Goal: Information Seeking & Learning: Learn about a topic

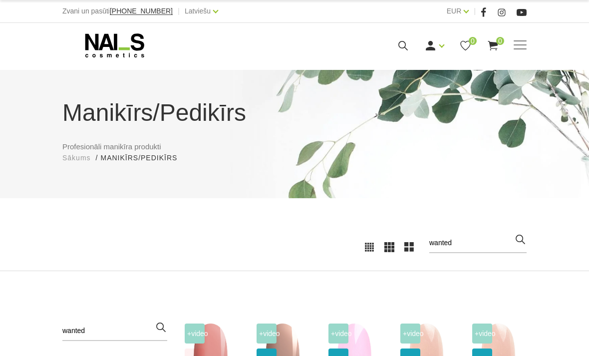
click at [115, 48] on use at bounding box center [114, 45] width 59 height 24
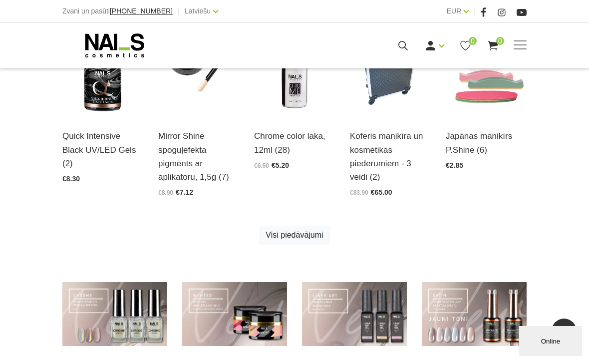
scroll to position [508, 0]
click at [523, 44] on span at bounding box center [519, 44] width 13 height 1
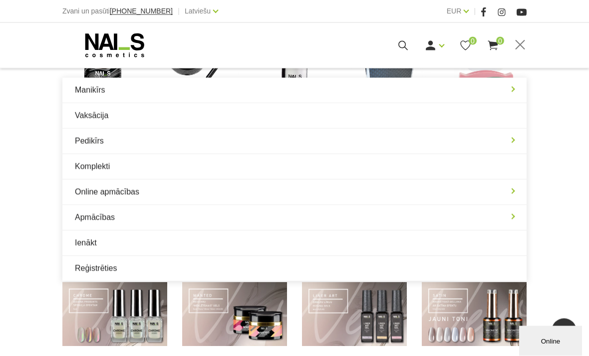
click at [513, 87] on link "Manikīrs" at bounding box center [294, 90] width 464 height 25
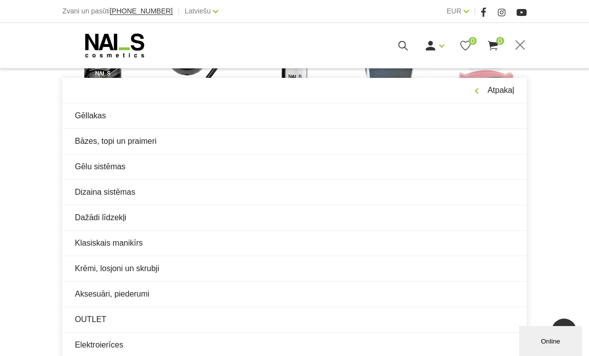
click at [197, 118] on link "Gēllakas" at bounding box center [294, 115] width 464 height 25
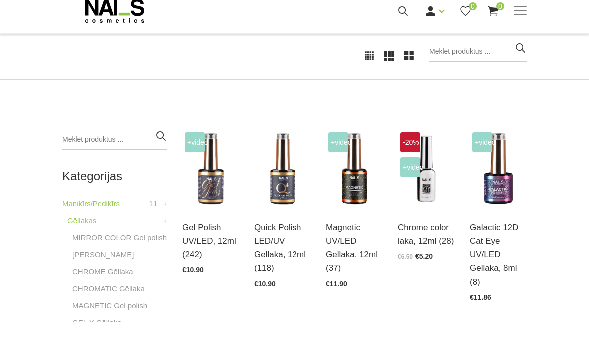
scroll to position [146, 0]
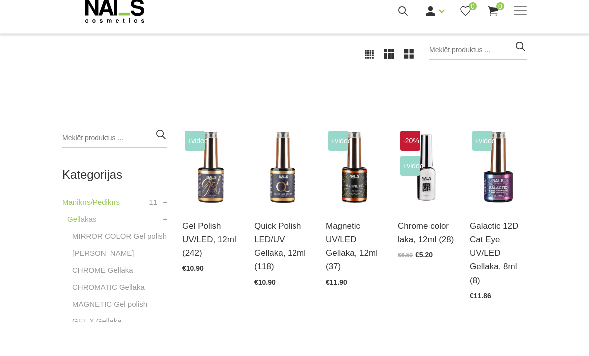
click at [139, 264] on link "MIRROR COLOR Gel polish" at bounding box center [119, 270] width 94 height 12
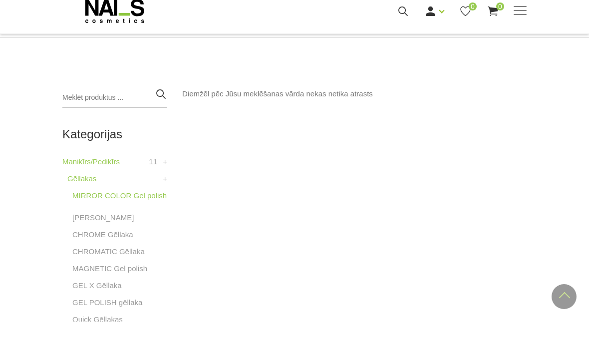
scroll to position [187, 0]
click at [105, 246] on link "[PERSON_NAME]" at bounding box center [102, 252] width 61 height 12
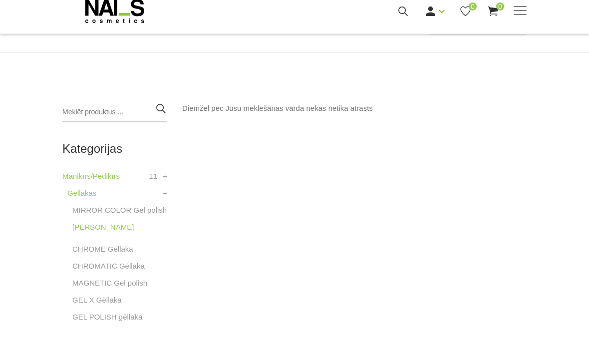
scroll to position [232, 0]
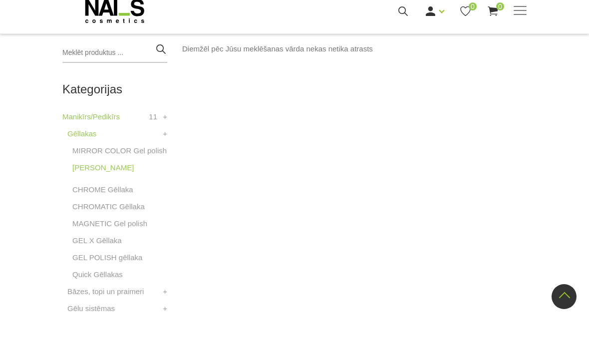
click at [83, 218] on link "CHROME Gēllaka" at bounding box center [102, 224] width 61 height 12
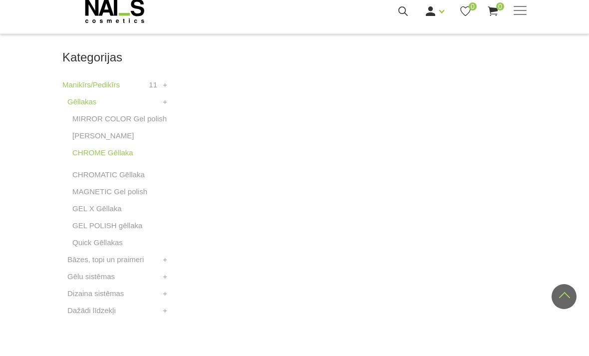
scroll to position [275, 0]
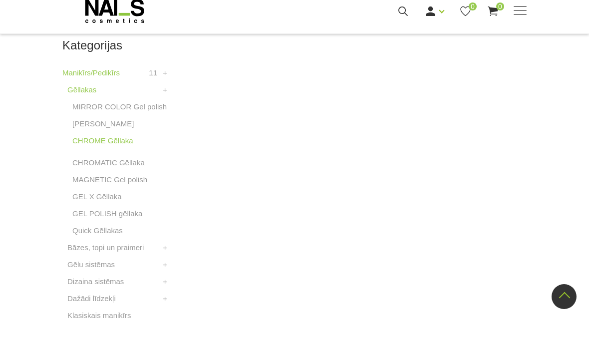
click at [88, 191] on link "CHROMATIC Gēllaka" at bounding box center [108, 197] width 72 height 12
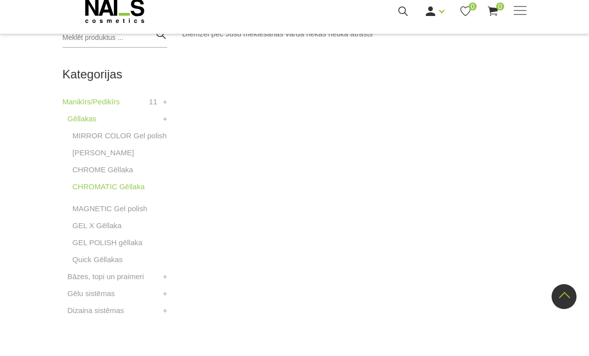
scroll to position [257, 0]
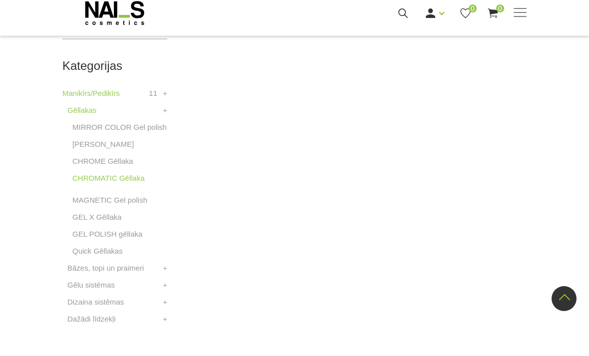
click at [88, 227] on link "MAGNETIC Gel polish" at bounding box center [109, 233] width 75 height 12
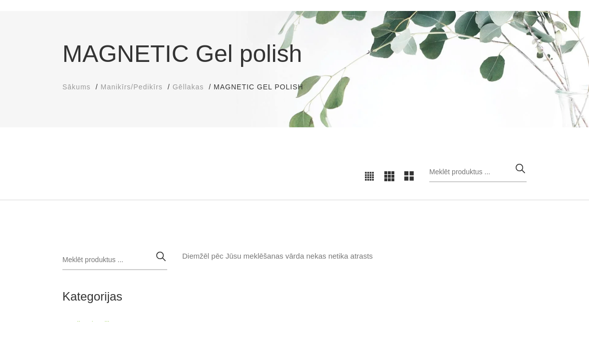
scroll to position [80, 0]
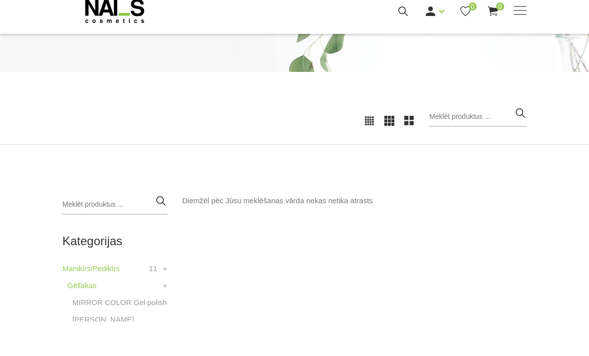
click at [84, 314] on link "Gēllakas" at bounding box center [81, 320] width 29 height 12
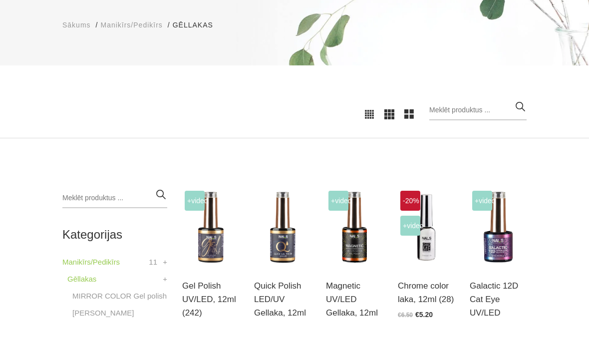
scroll to position [148, 0]
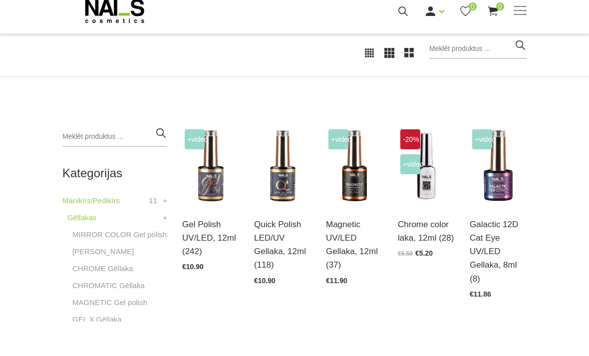
click at [338, 164] on span "+Video" at bounding box center [338, 174] width 20 height 20
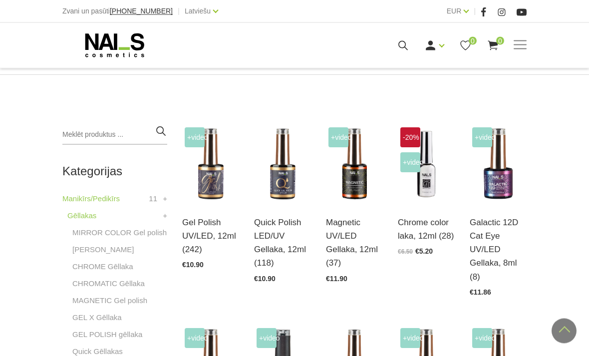
scroll to position [185, 0]
click at [350, 232] on link "Atvērt un izvēlēties" at bounding box center [354, 246] width 57 height 28
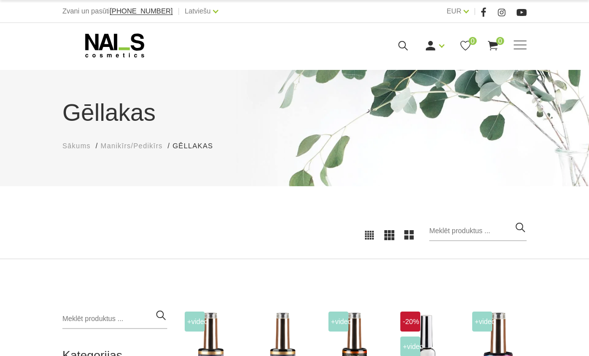
scroll to position [217, 0]
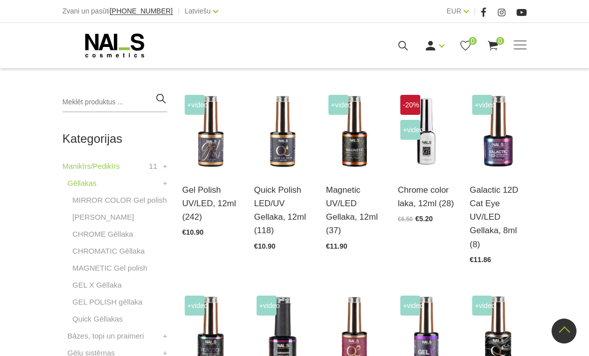
click at [513, 204] on link "Atvērt un izvēlēties" at bounding box center [498, 214] width 57 height 28
click at [427, 144] on link at bounding box center [435, 140] width 20 height 20
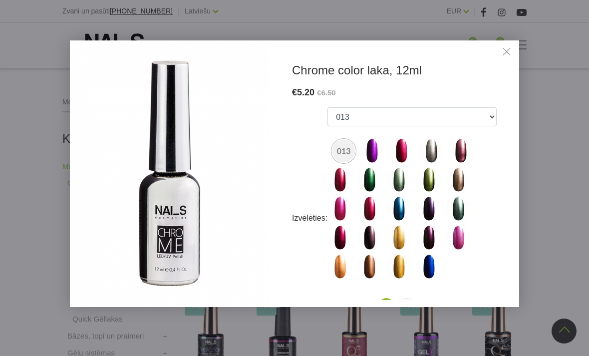
click at [393, 208] on img at bounding box center [398, 208] width 25 height 25
select select "1546"
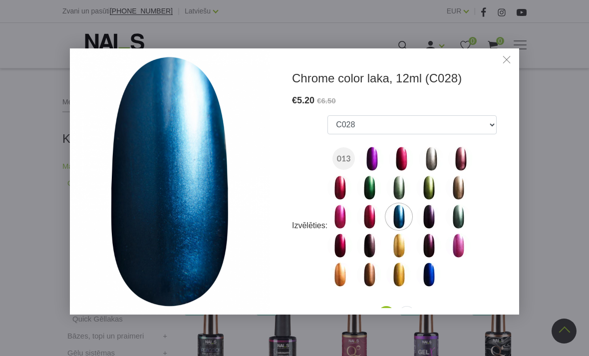
scroll to position [32, 0]
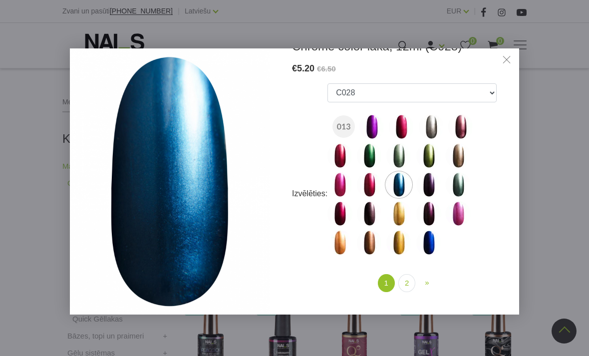
click at [500, 53] on link "Close" at bounding box center [506, 60] width 15 height 15
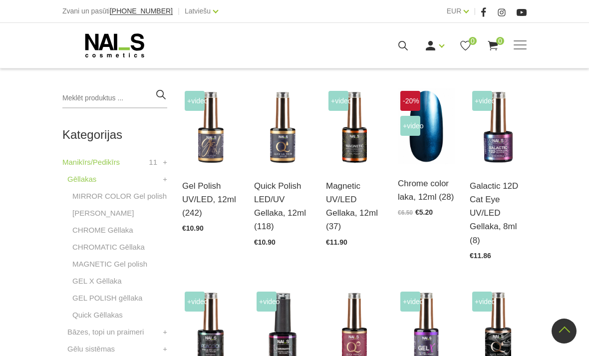
scroll to position [312, 0]
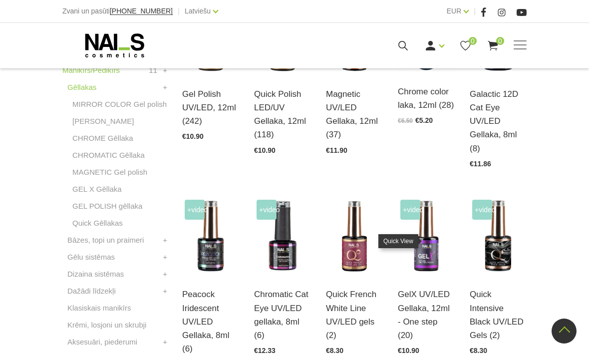
click at [440, 239] on link at bounding box center [435, 245] width 20 height 20
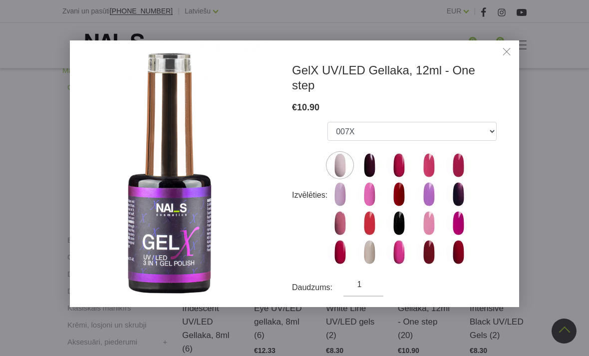
click at [503, 47] on link "Close" at bounding box center [506, 52] width 15 height 15
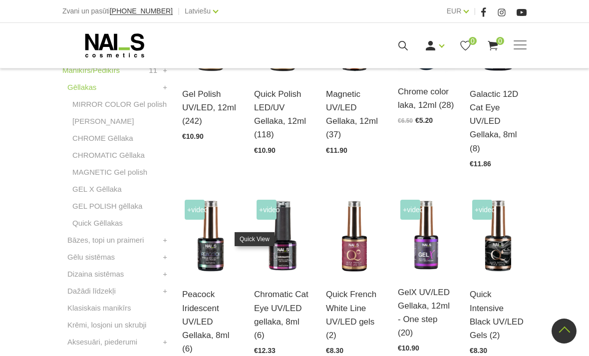
click at [299, 241] on link at bounding box center [291, 245] width 20 height 20
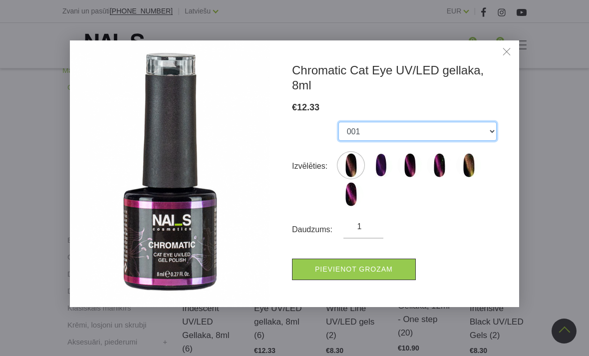
click at [488, 122] on select "001 002 013 103 106 108" at bounding box center [417, 131] width 158 height 19
select select "1494"
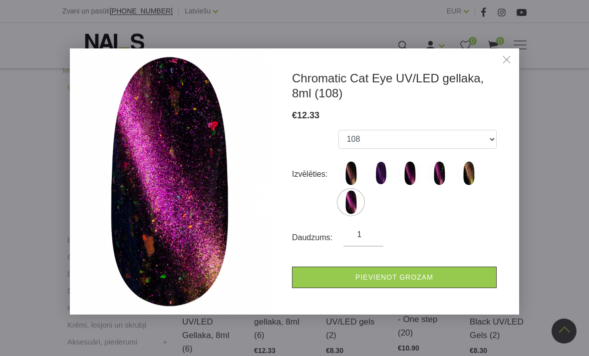
click at [513, 58] on link "Close" at bounding box center [506, 60] width 15 height 15
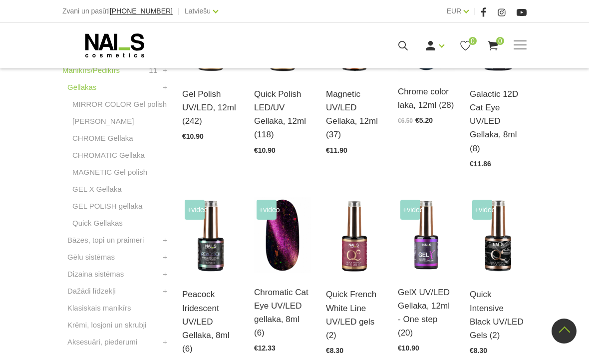
click at [224, 246] on link at bounding box center [219, 245] width 20 height 20
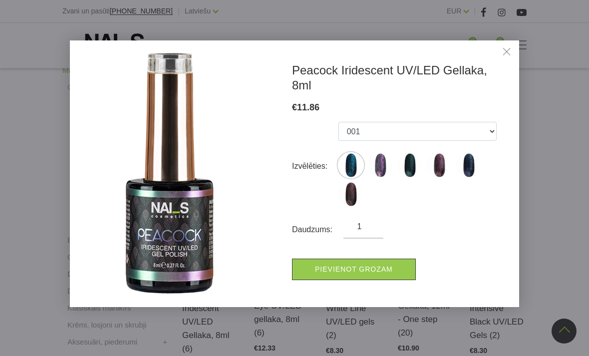
click at [379, 161] on img at bounding box center [380, 165] width 25 height 25
select select "1667"
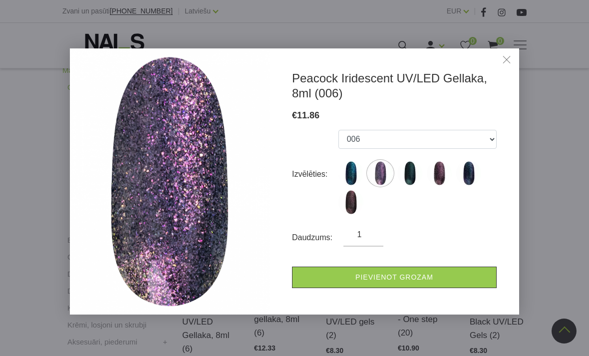
click at [509, 64] on link "Close" at bounding box center [506, 60] width 15 height 15
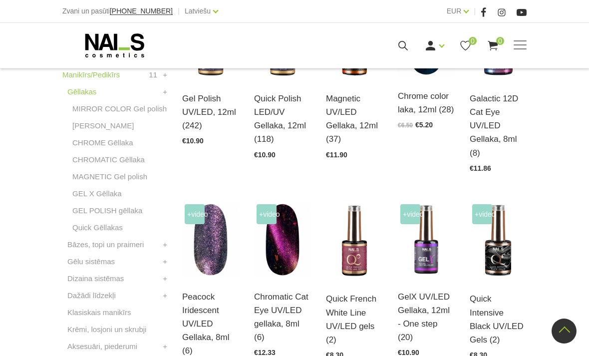
scroll to position [306, 0]
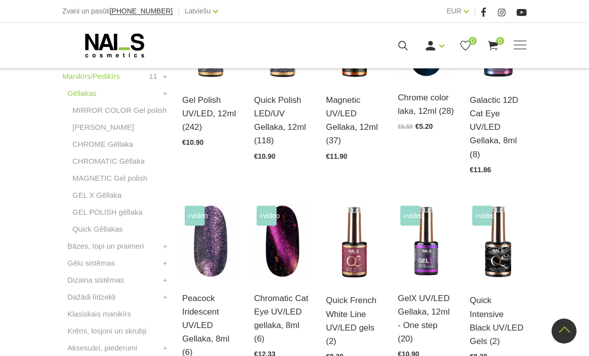
click at [165, 245] on link "+" at bounding box center [165, 246] width 4 height 12
click at [115, 296] on link "Topi, virskārtas" at bounding box center [97, 297] width 50 height 12
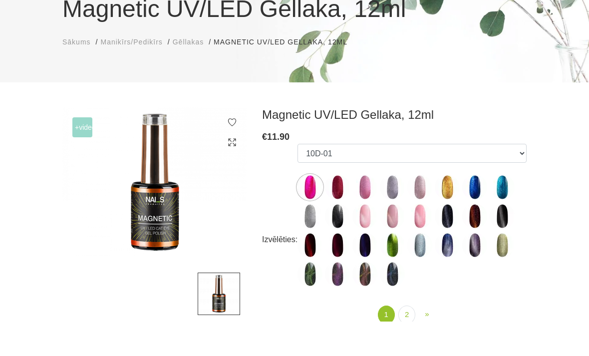
scroll to position [71, 0]
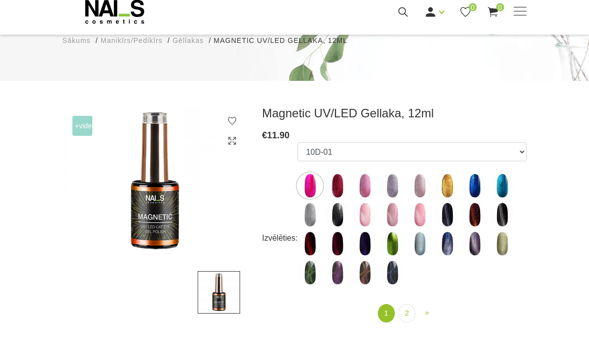
click at [392, 294] on img at bounding box center [392, 306] width 25 height 25
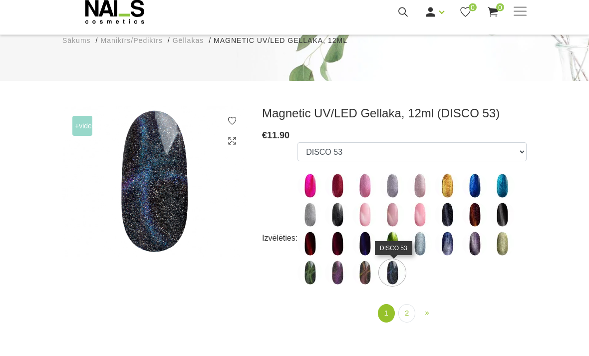
scroll to position [105, 0]
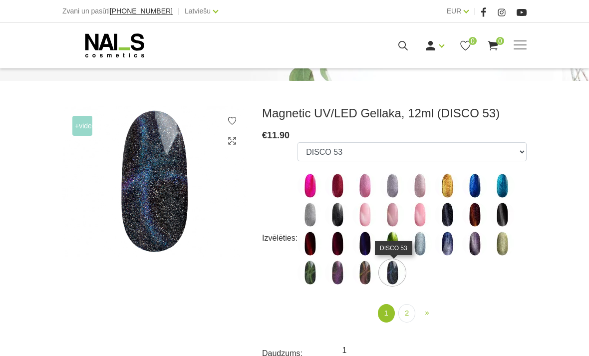
click at [430, 236] on img at bounding box center [419, 243] width 25 height 25
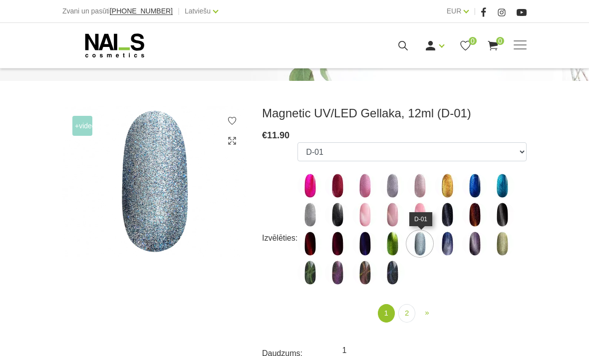
click at [394, 182] on img at bounding box center [392, 185] width 25 height 25
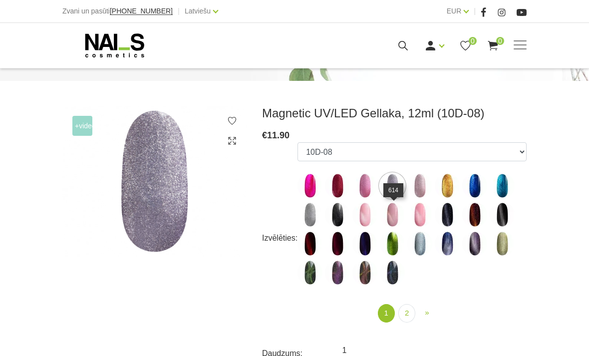
click at [397, 211] on img at bounding box center [392, 214] width 25 height 25
select select "4637"
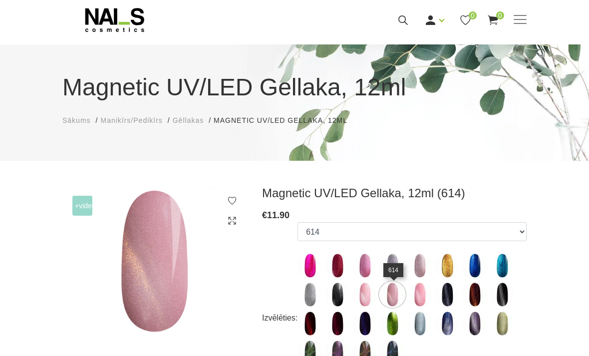
scroll to position [0, 0]
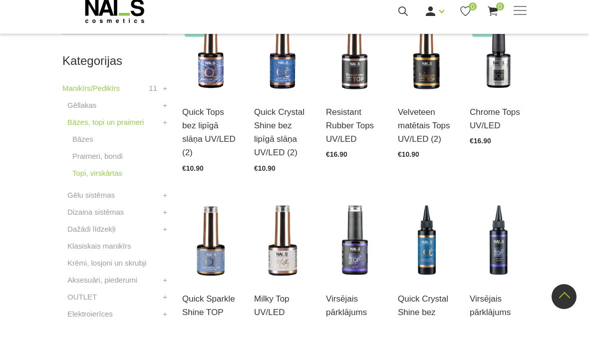
scroll to position [263, 0]
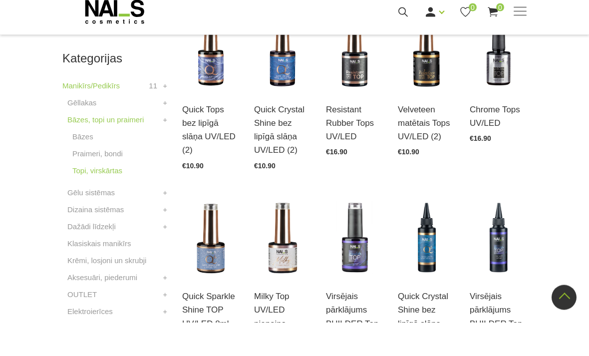
click at [363, 275] on icon at bounding box center [363, 280] width 10 height 10
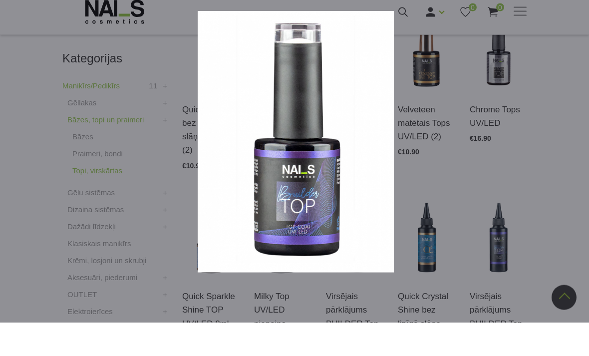
scroll to position [297, 0]
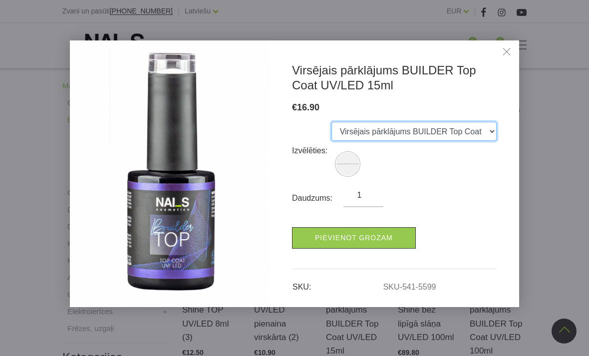
click at [486, 131] on select "Virsējais pārklājums BUILDER Top Coat UV/LED 15ml" at bounding box center [413, 131] width 165 height 19
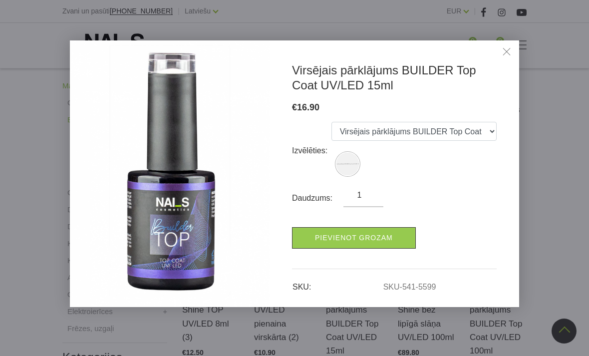
click at [507, 56] on link "Close" at bounding box center [506, 52] width 15 height 15
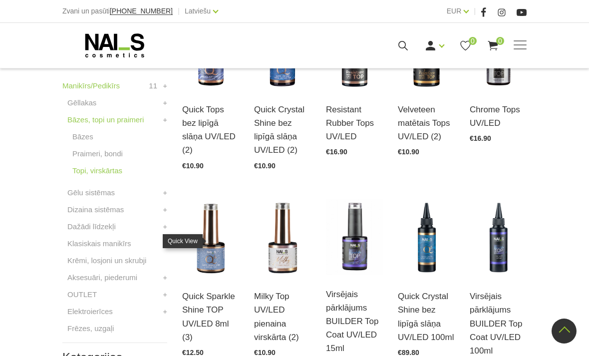
click at [229, 247] on link at bounding box center [219, 247] width 20 height 20
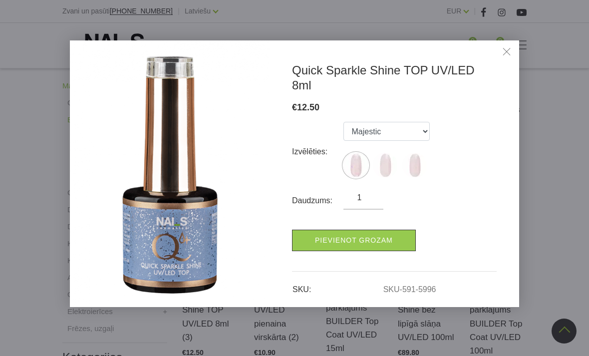
click at [386, 153] on img at bounding box center [385, 165] width 25 height 25
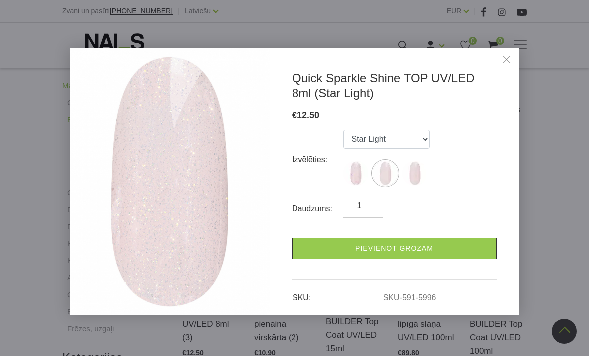
click at [420, 179] on img at bounding box center [414, 173] width 25 height 25
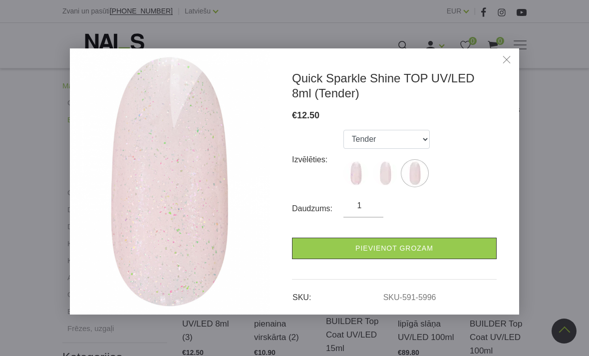
click at [352, 174] on img at bounding box center [355, 173] width 25 height 25
select select "5996"
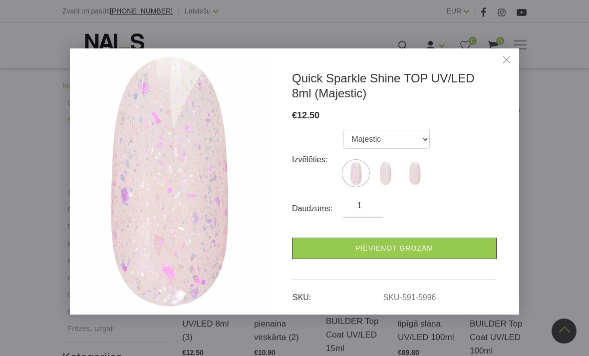
click at [512, 62] on link "Close" at bounding box center [506, 60] width 15 height 15
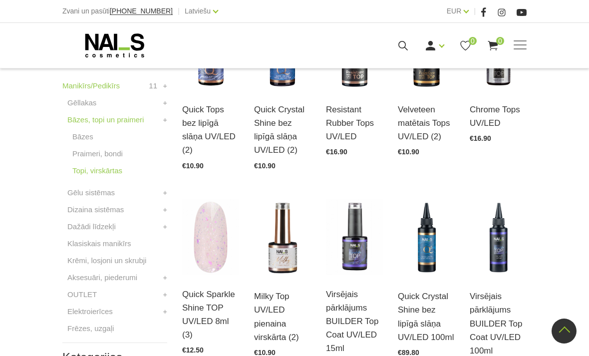
click at [169, 189] on div "Kategorijas Manikīrs/Pedikīrs 11 Gēllakas MIRROR COLOR Gel polish ROSE Gēllakas…" at bounding box center [115, 277] width 120 height 530
click at [166, 195] on link "+" at bounding box center [165, 193] width 4 height 12
click at [103, 194] on link "Gēlu sistēmas" at bounding box center [90, 193] width 47 height 12
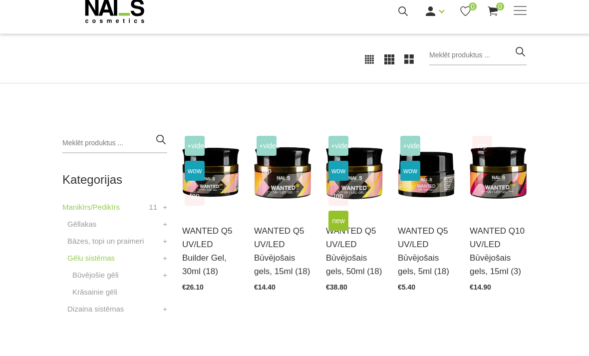
scroll to position [176, 0]
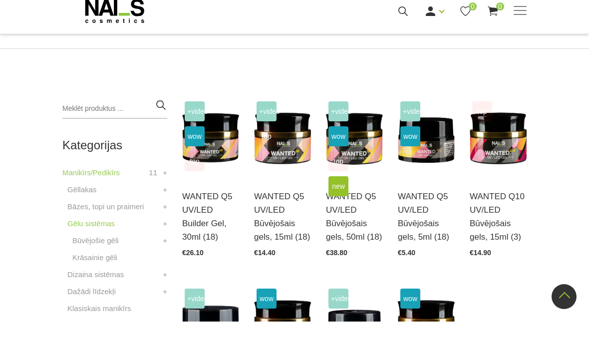
click at [105, 286] on link "Krāsainie gēli" at bounding box center [94, 292] width 45 height 12
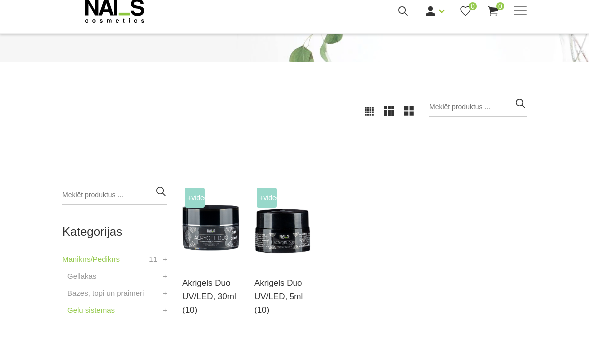
scroll to position [91, 0]
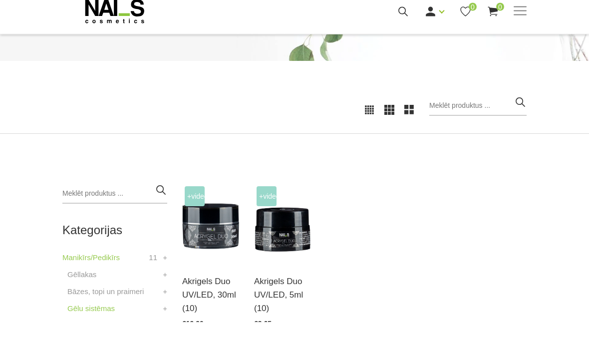
click at [209, 230] on img at bounding box center [210, 257] width 57 height 78
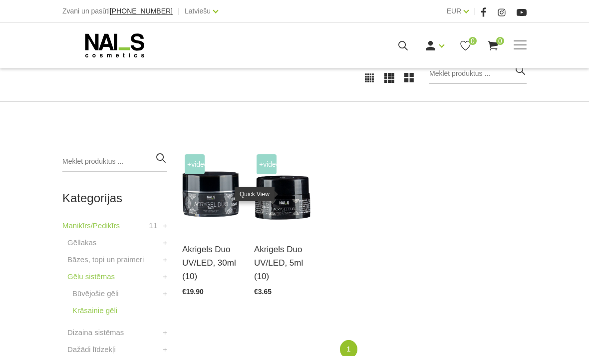
click at [292, 195] on use at bounding box center [290, 198] width 7 height 7
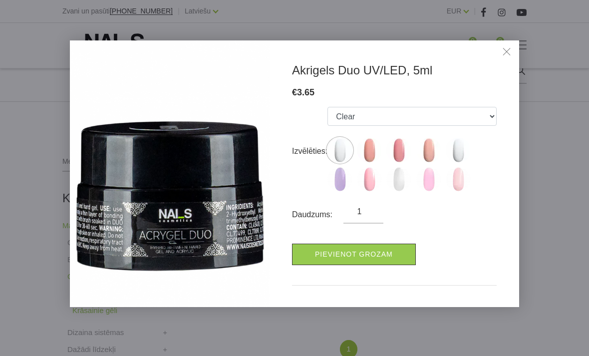
scroll to position [159, 0]
click at [504, 54] on link "Close" at bounding box center [506, 52] width 15 height 15
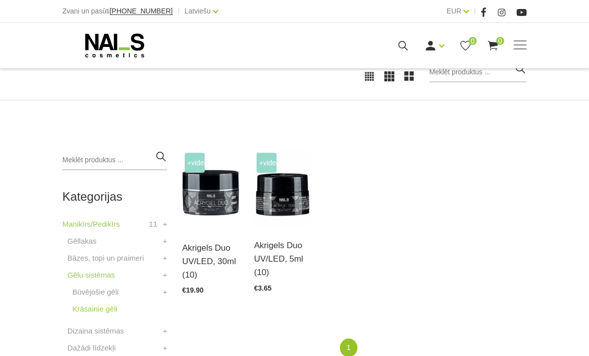
click at [101, 277] on link "Gēlu sistēmas" at bounding box center [90, 275] width 47 height 12
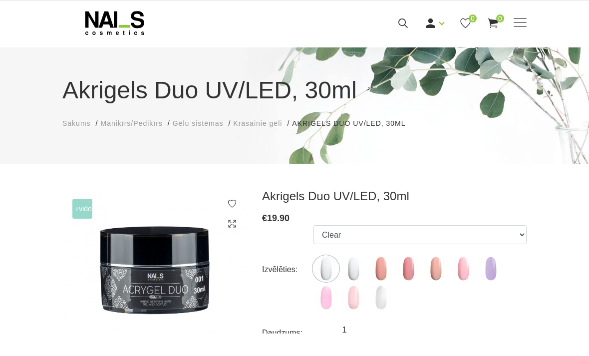
scroll to position [24, 0]
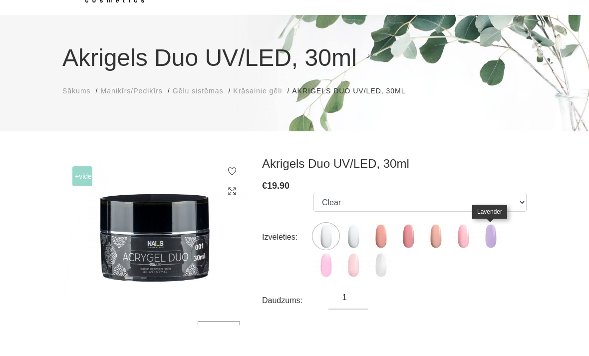
click at [502, 254] on img at bounding box center [490, 266] width 25 height 25
select select "6383"
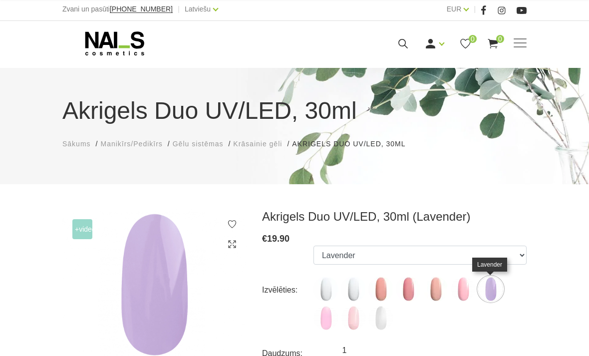
scroll to position [0, 0]
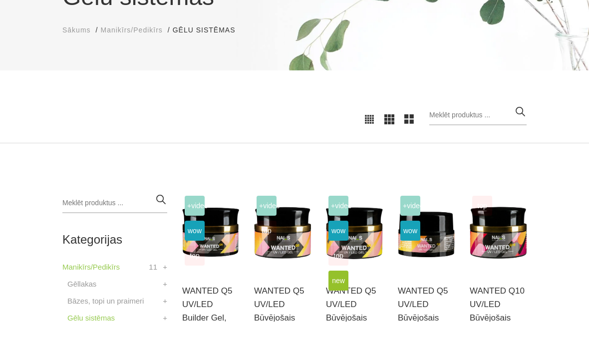
scroll to position [86, 0]
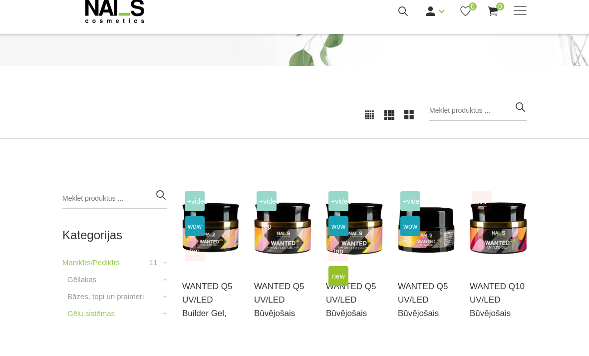
click at [230, 237] on img at bounding box center [210, 262] width 57 height 78
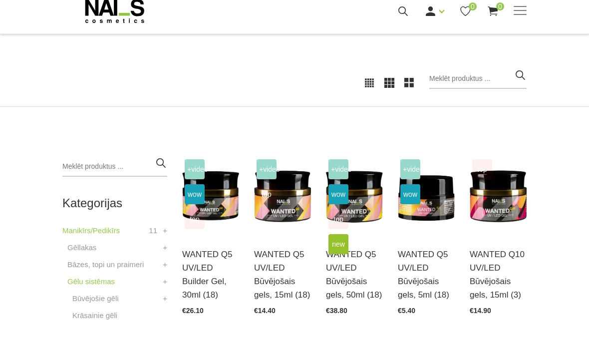
scroll to position [153, 0]
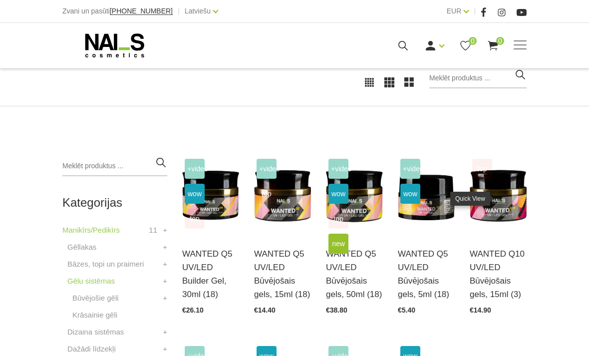
click at [510, 199] on icon at bounding box center [506, 204] width 10 height 10
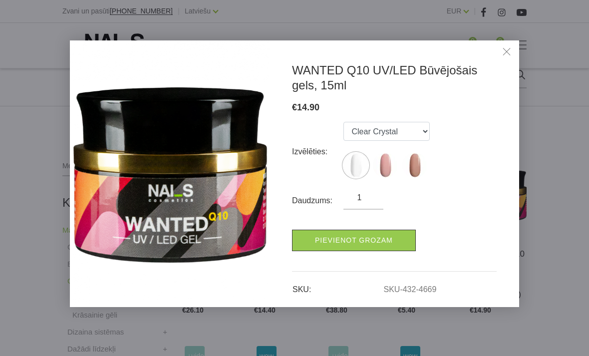
click at [502, 46] on link "Close" at bounding box center [506, 52] width 15 height 15
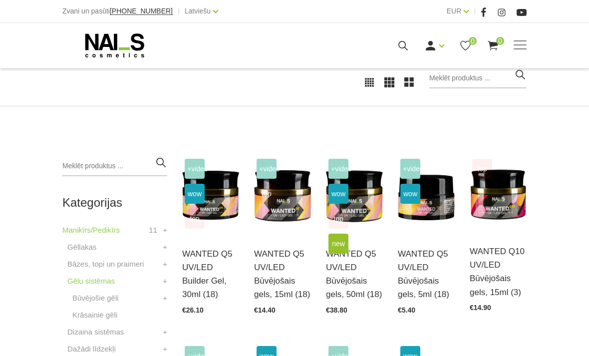
click at [435, 200] on use at bounding box center [434, 203] width 7 height 7
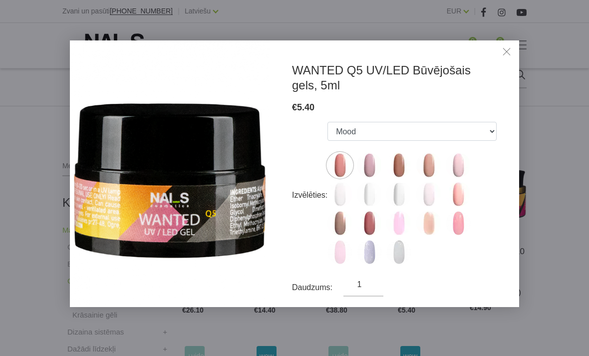
click at [505, 46] on link "Close" at bounding box center [506, 52] width 15 height 15
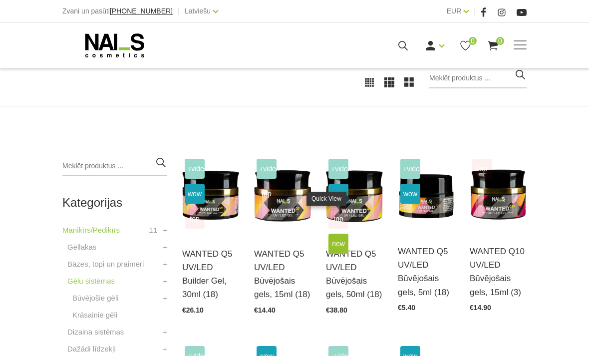
click at [366, 201] on icon at bounding box center [363, 204] width 10 height 10
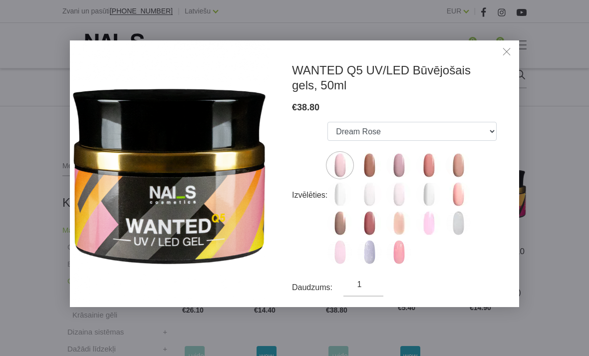
click at [370, 221] on img at bounding box center [369, 223] width 25 height 25
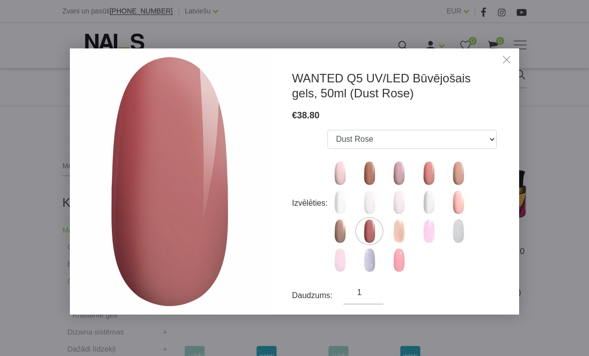
click at [364, 270] on img at bounding box center [369, 259] width 25 height 25
select select "6434"
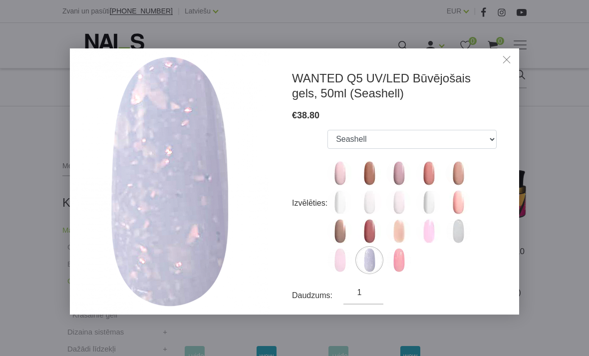
click at [538, 169] on body "Zvani un pasūti +37120446646 | Latviešu Latviešu Russian English EUR EUR | Mani…" at bounding box center [294, 25] width 589 height 356
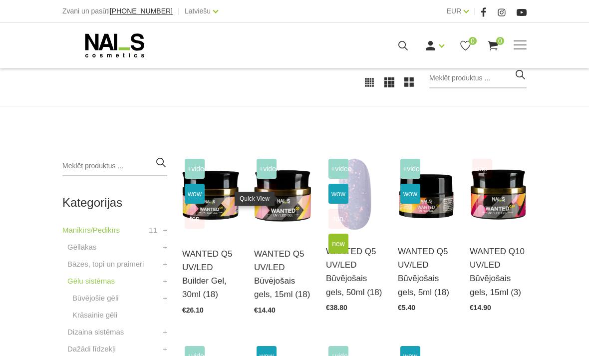
click at [299, 200] on link at bounding box center [291, 204] width 20 height 20
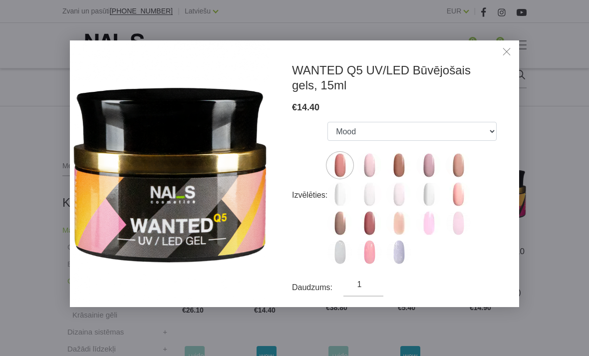
click at [506, 49] on link "Close" at bounding box center [506, 52] width 15 height 15
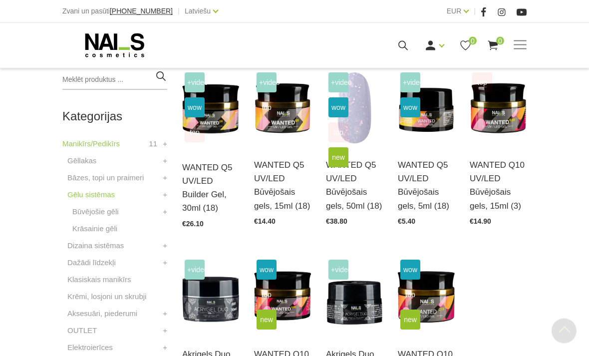
scroll to position [263, 0]
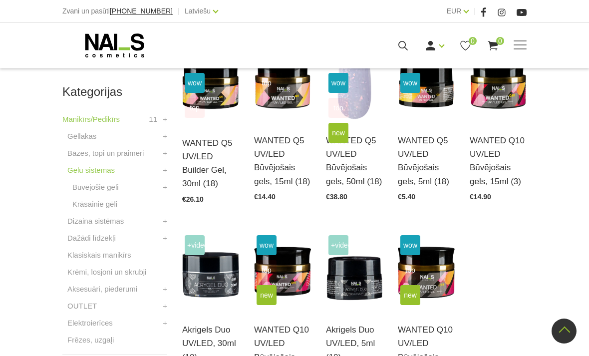
click at [441, 277] on link at bounding box center [435, 280] width 20 height 20
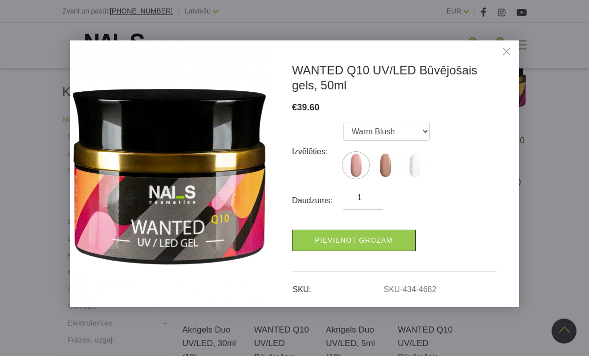
click at [509, 55] on link "Close" at bounding box center [506, 52] width 15 height 15
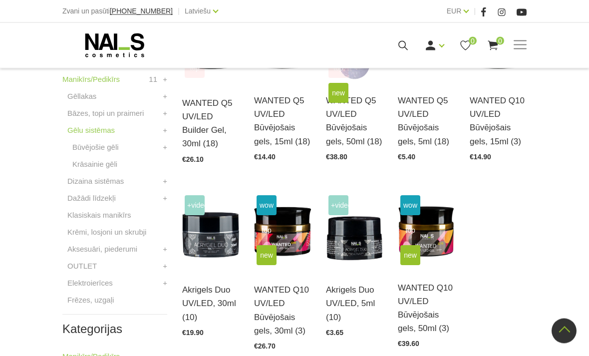
scroll to position [303, 0]
click at [166, 182] on link "+" at bounding box center [165, 181] width 4 height 12
click at [107, 183] on link "Dizaina sistēmas" at bounding box center [95, 181] width 56 height 12
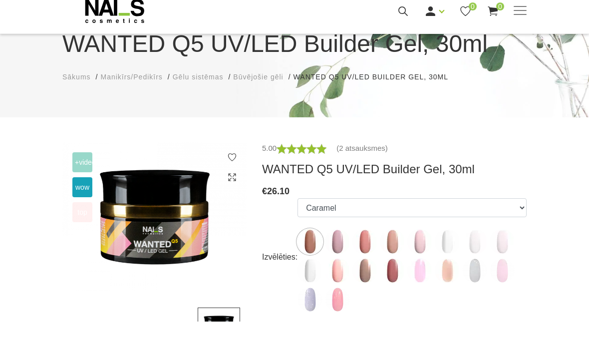
scroll to position [36, 0]
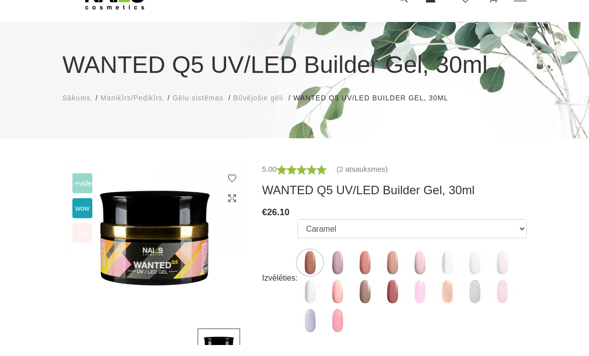
click at [93, 209] on img at bounding box center [154, 250] width 185 height 150
click at [89, 208] on span "wow" at bounding box center [82, 208] width 20 height 20
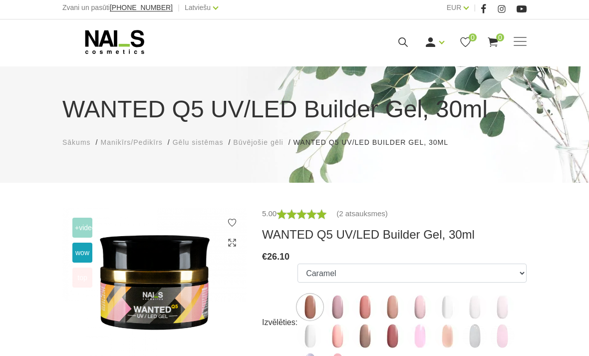
scroll to position [0, 0]
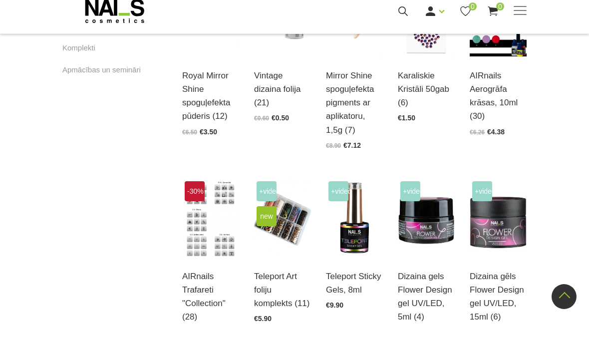
scroll to position [670, 0]
click at [436, 256] on use at bounding box center [434, 259] width 7 height 7
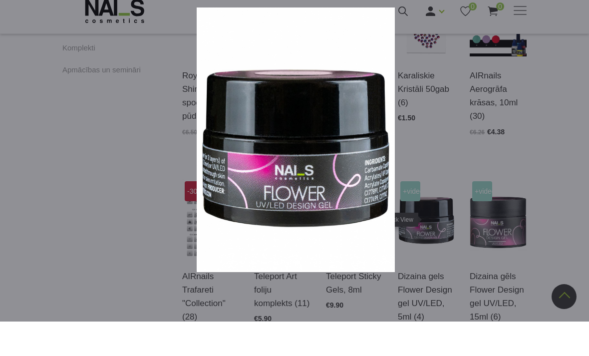
scroll to position [705, 0]
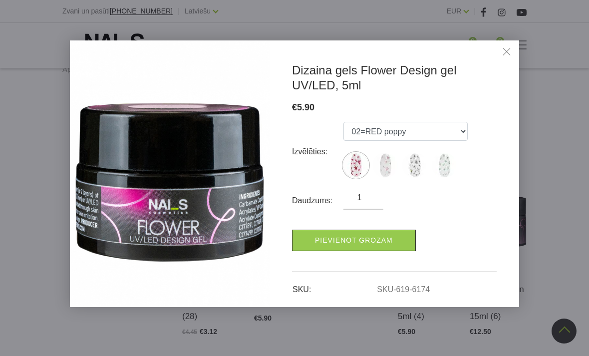
click at [507, 51] on link "Close" at bounding box center [506, 52] width 15 height 15
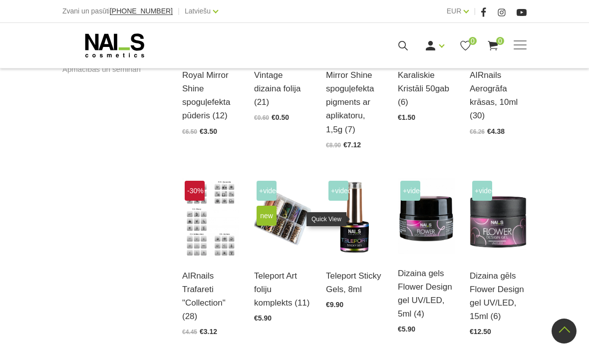
click at [362, 223] on icon at bounding box center [363, 226] width 10 height 10
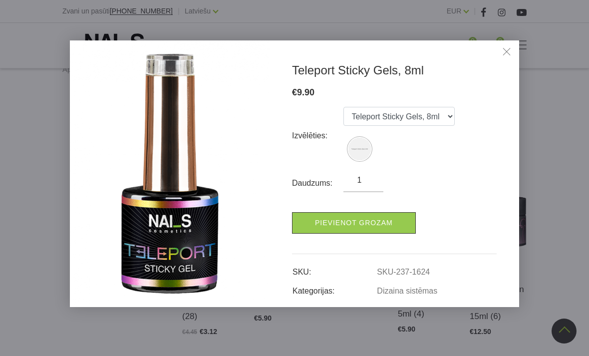
click at [507, 50] on link "Close" at bounding box center [506, 52] width 15 height 15
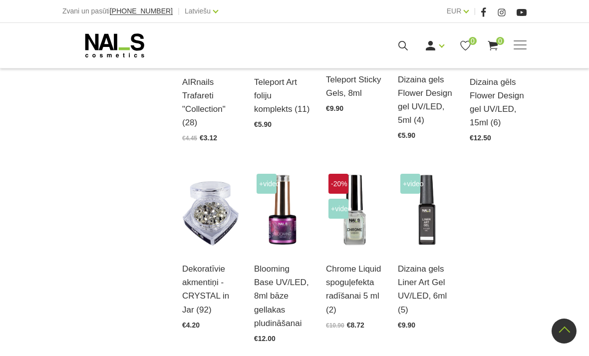
scroll to position [898, 0]
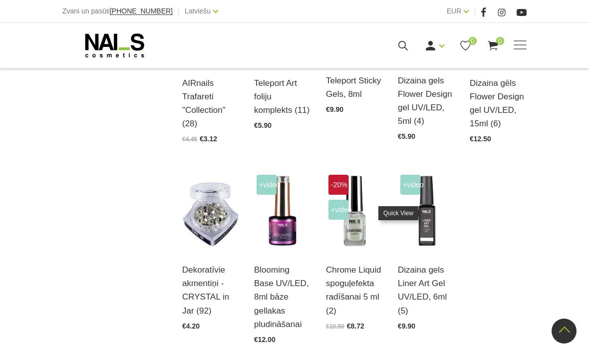
click at [438, 222] on link at bounding box center [435, 220] width 20 height 20
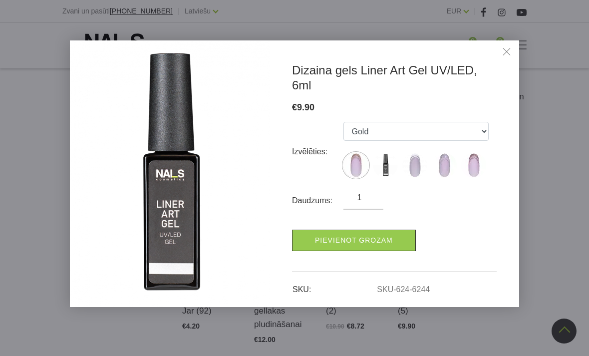
click at [414, 153] on img at bounding box center [414, 165] width 25 height 25
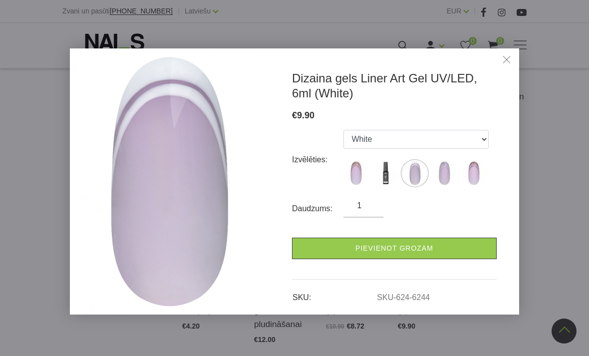
click at [441, 164] on img at bounding box center [444, 173] width 25 height 25
select select "6247"
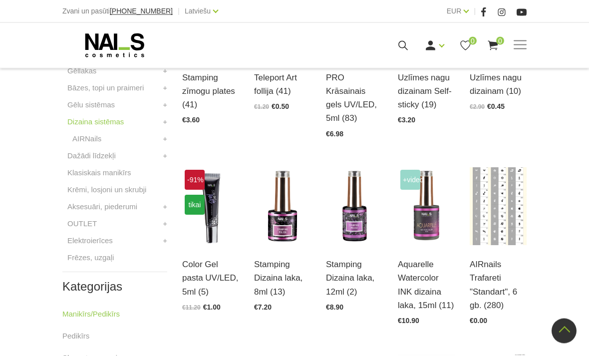
scroll to position [327, 0]
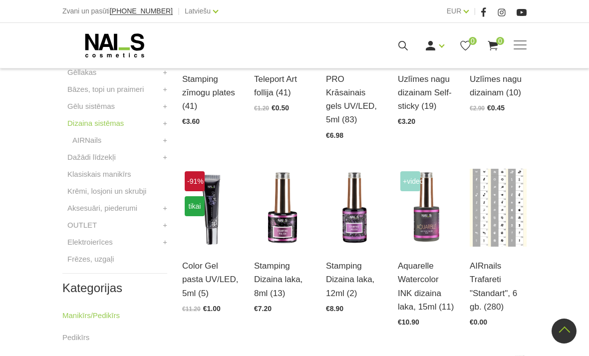
click at [96, 141] on link "AIRNails" at bounding box center [86, 140] width 29 height 12
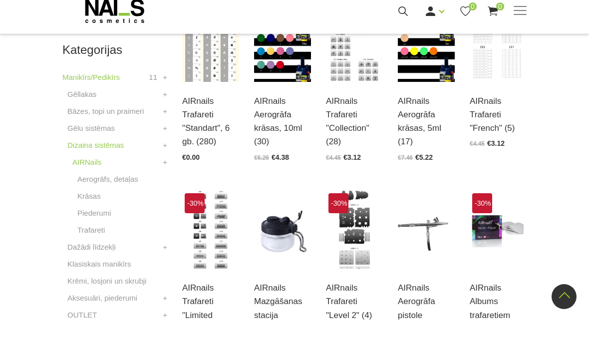
scroll to position [271, 0]
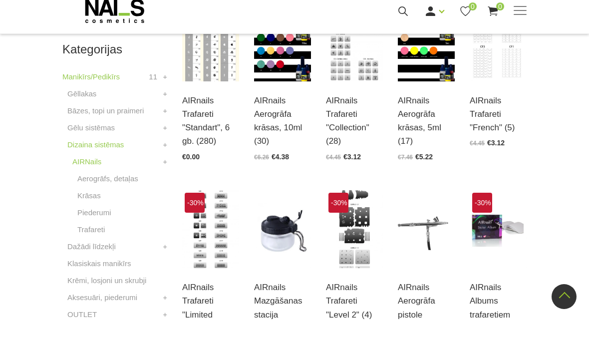
click at [108, 275] on link "Dažādi līdzekļi" at bounding box center [91, 281] width 48 height 12
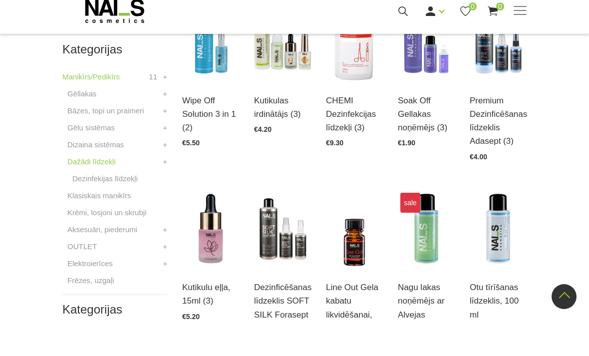
scroll to position [275, 0]
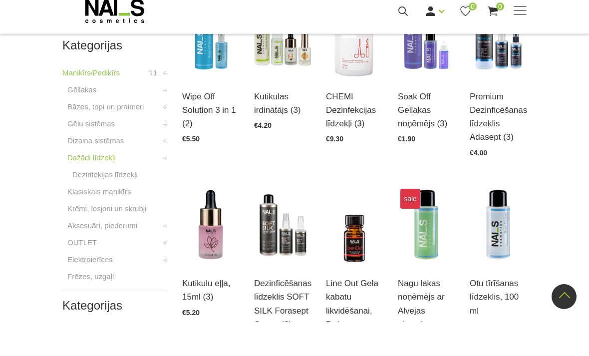
click at [166, 254] on link "+" at bounding box center [165, 260] width 4 height 12
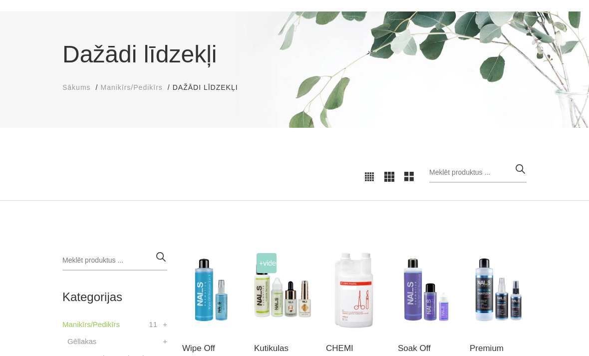
scroll to position [57, 0]
